Goal: Task Accomplishment & Management: Use online tool/utility

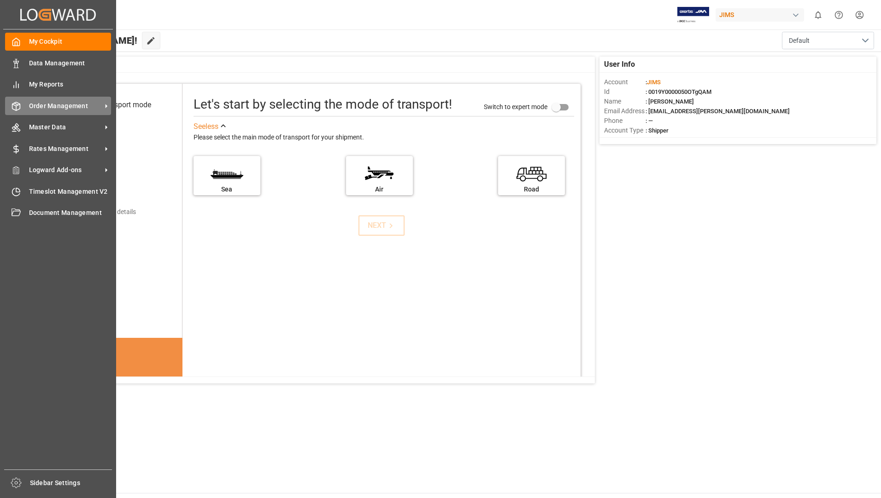
click at [47, 102] on span "Order Management" at bounding box center [65, 106] width 73 height 10
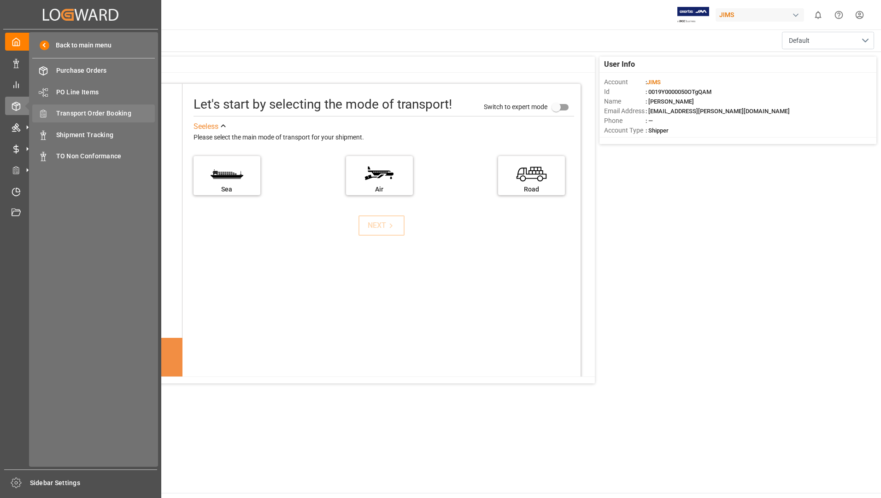
click at [112, 115] on span "Transport Order Booking" at bounding box center [105, 114] width 99 height 10
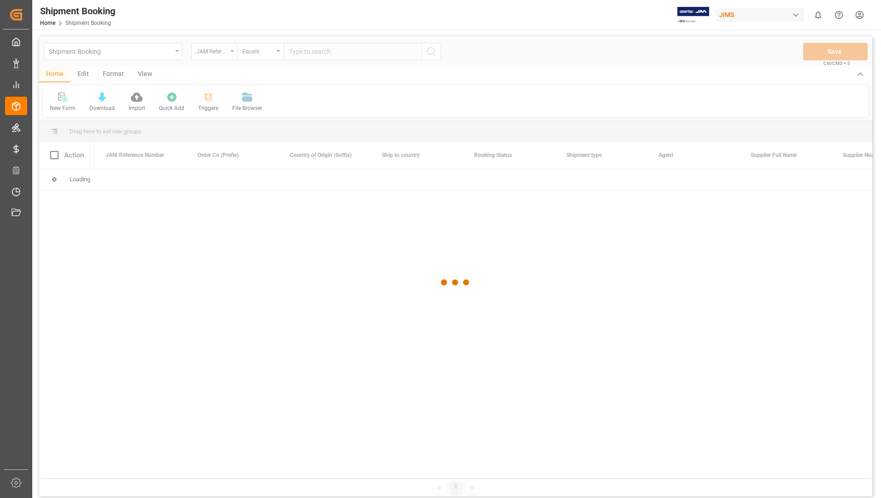
click at [351, 58] on div at bounding box center [455, 282] width 833 height 493
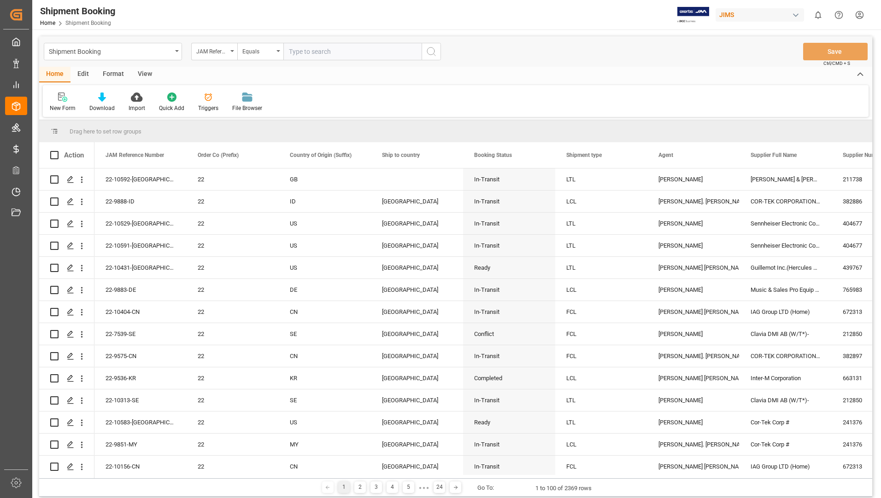
click at [353, 48] on input "text" at bounding box center [352, 52] width 138 height 18
type input "22-9268-jp"
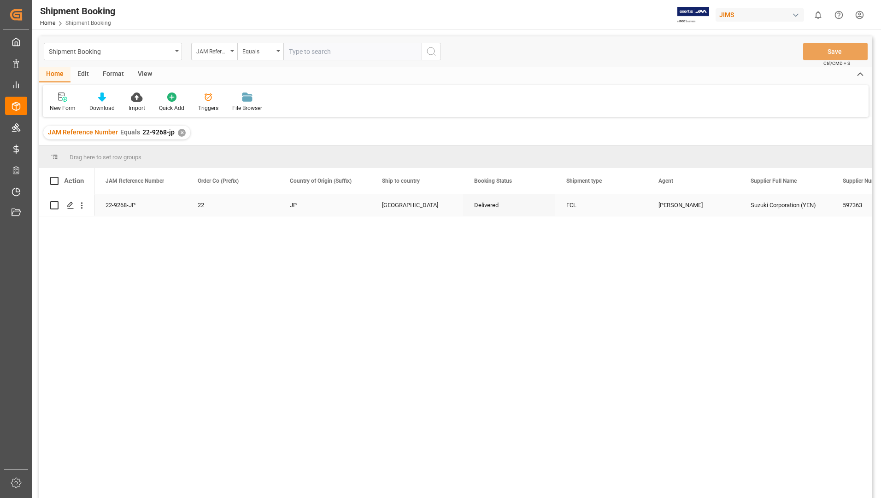
click at [55, 205] on input "Press Space to toggle row selection (unchecked)" at bounding box center [54, 205] width 8 height 8
checkbox input "true"
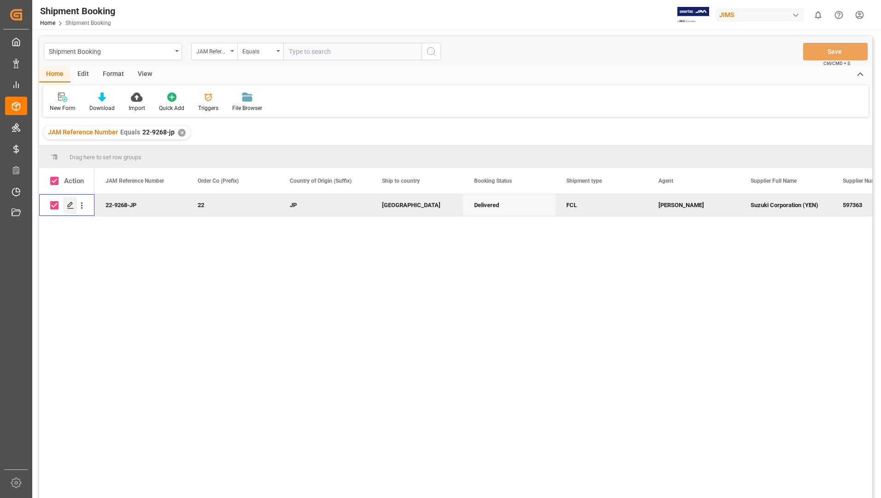
click at [70, 204] on icon "Press SPACE to deselect this row." at bounding box center [70, 205] width 7 height 7
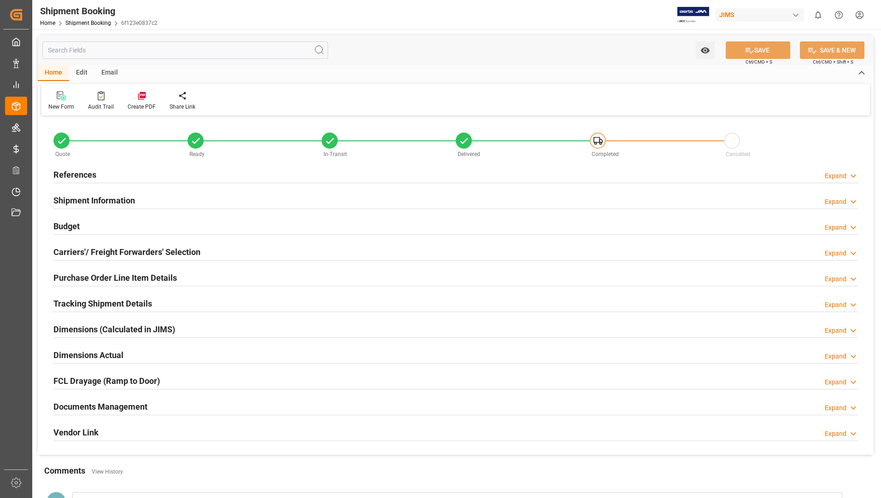
type input "84"
click at [85, 284] on div "Purchase Order Line Item Details" at bounding box center [114, 278] width 123 height 18
